Goal: Information Seeking & Learning: Learn about a topic

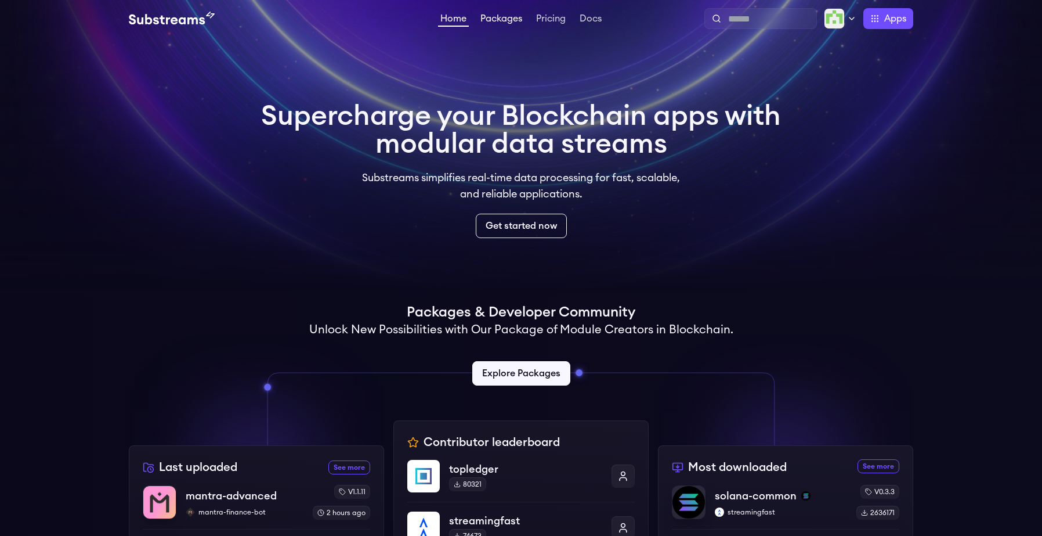
click at [503, 14] on link "Packages" at bounding box center [501, 20] width 46 height 12
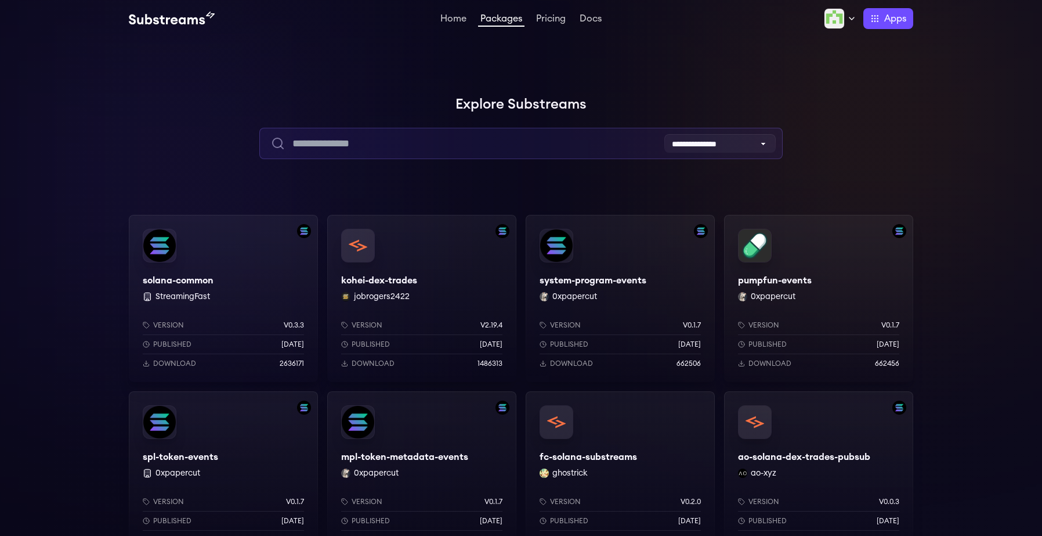
click at [440, 141] on input "text" at bounding box center [520, 143] width 523 height 31
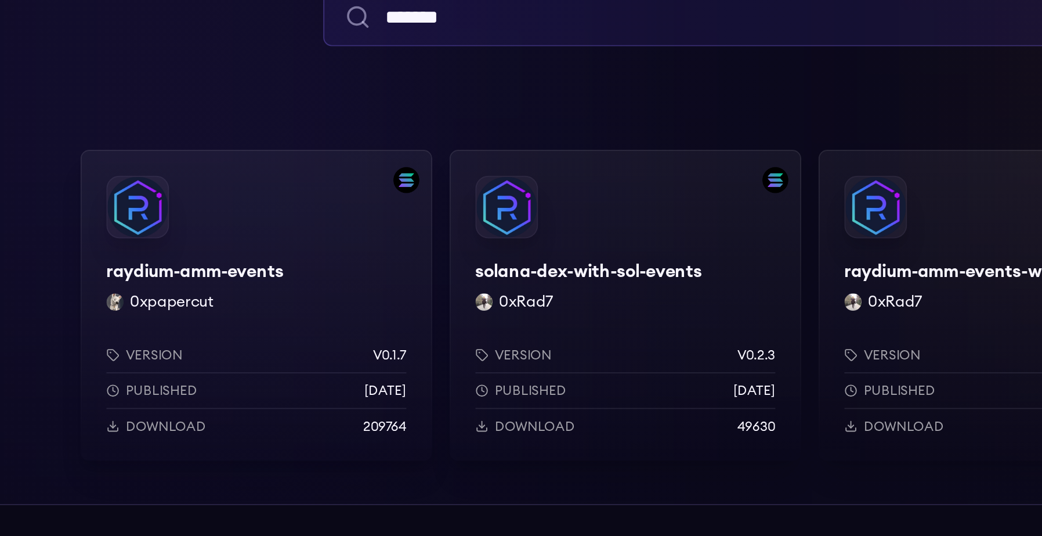
type input "*******"
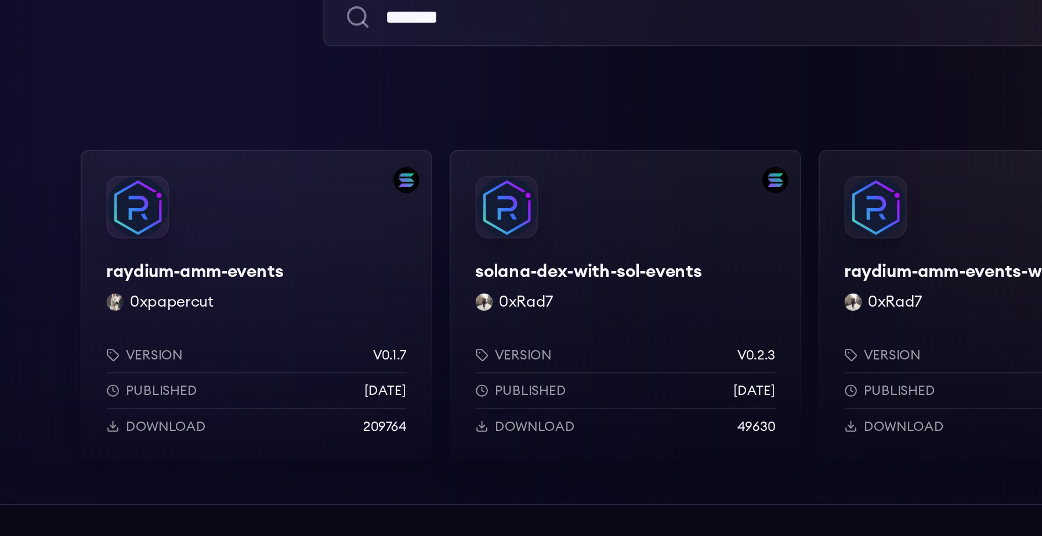
click at [193, 279] on div "raydium-amm-events 0xpapercut Version v0.1.7 Published 9 months ago Download 20…" at bounding box center [223, 298] width 189 height 167
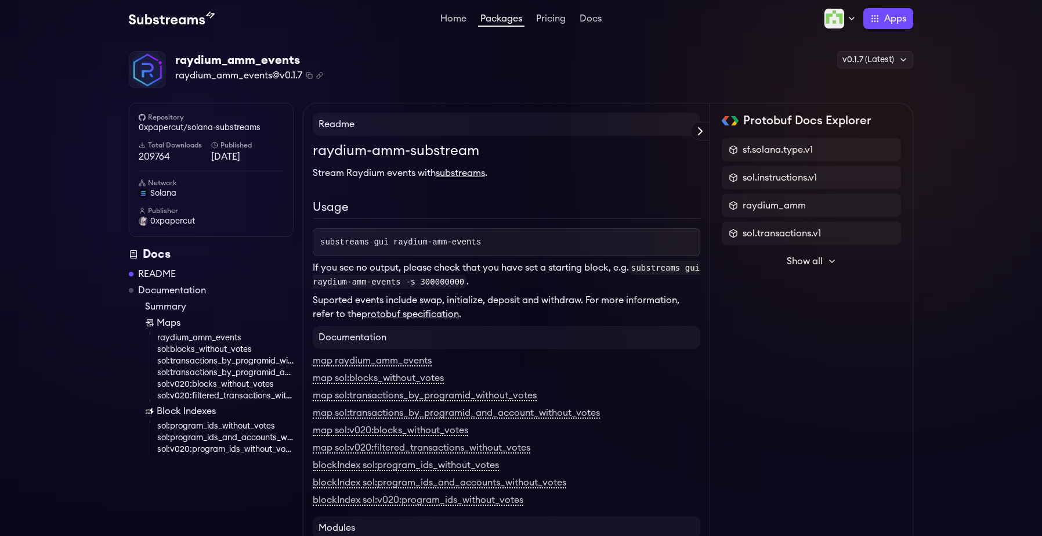
scroll to position [26, 0]
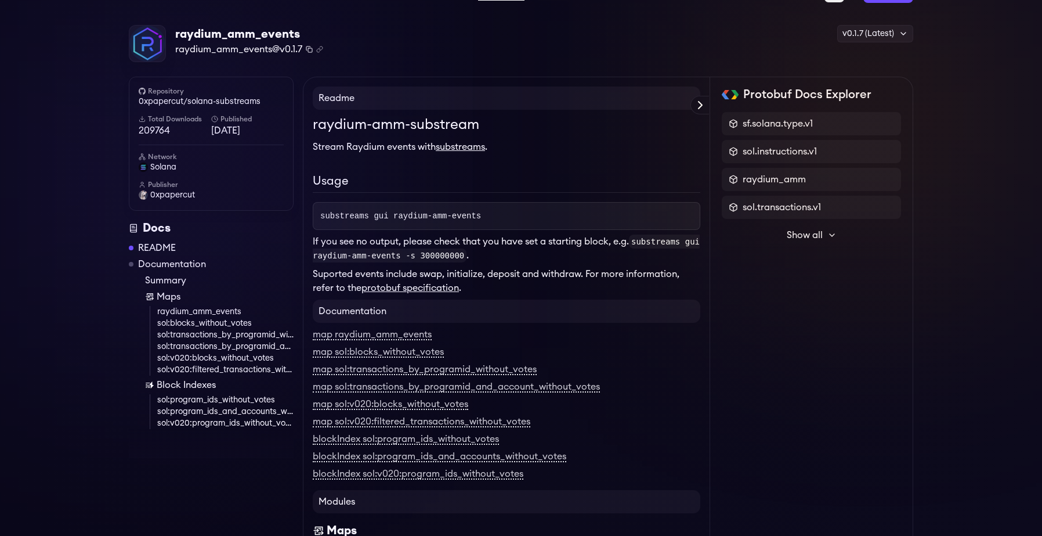
click at [310, 49] on icon "Copy package name and version" at bounding box center [309, 49] width 7 height 7
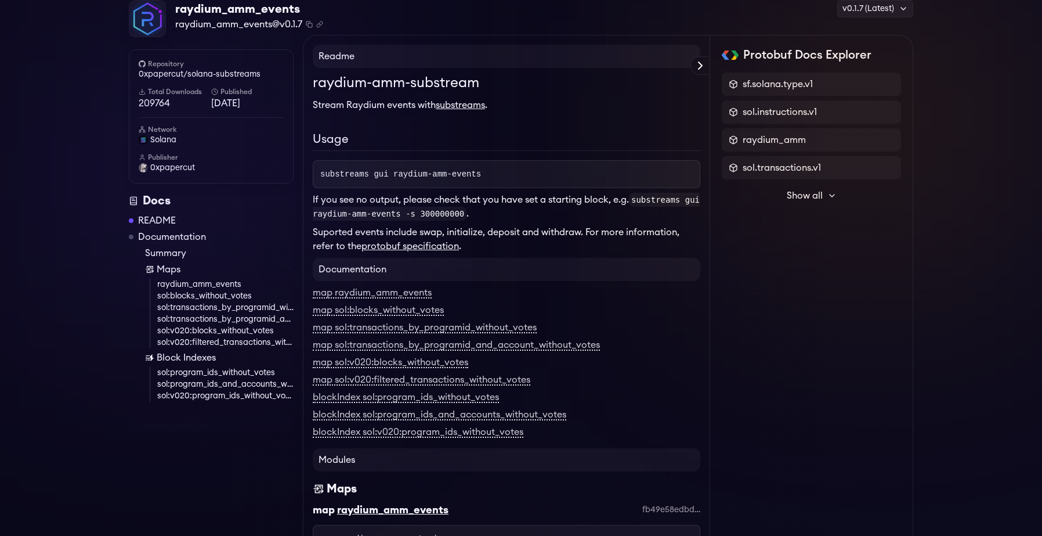
scroll to position [0, 0]
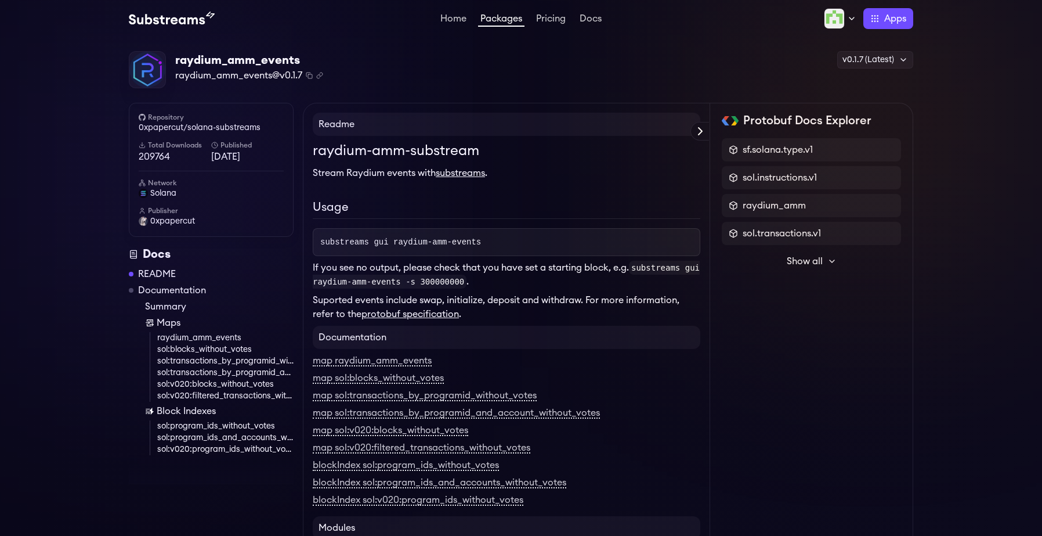
click at [176, 19] on img at bounding box center [172, 19] width 86 height 14
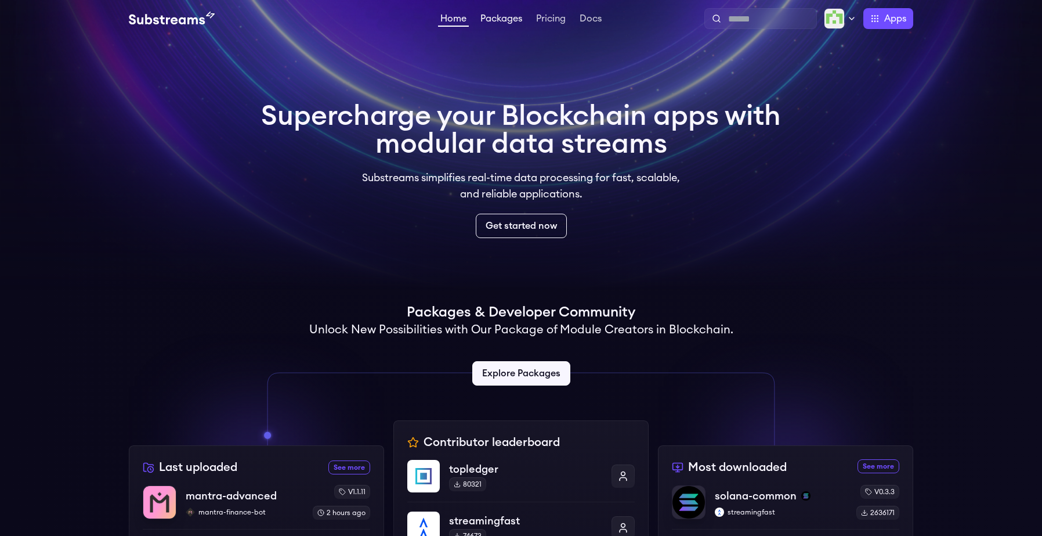
click at [511, 23] on link "Packages" at bounding box center [501, 20] width 46 height 12
